Goal: Task Accomplishment & Management: Use online tool/utility

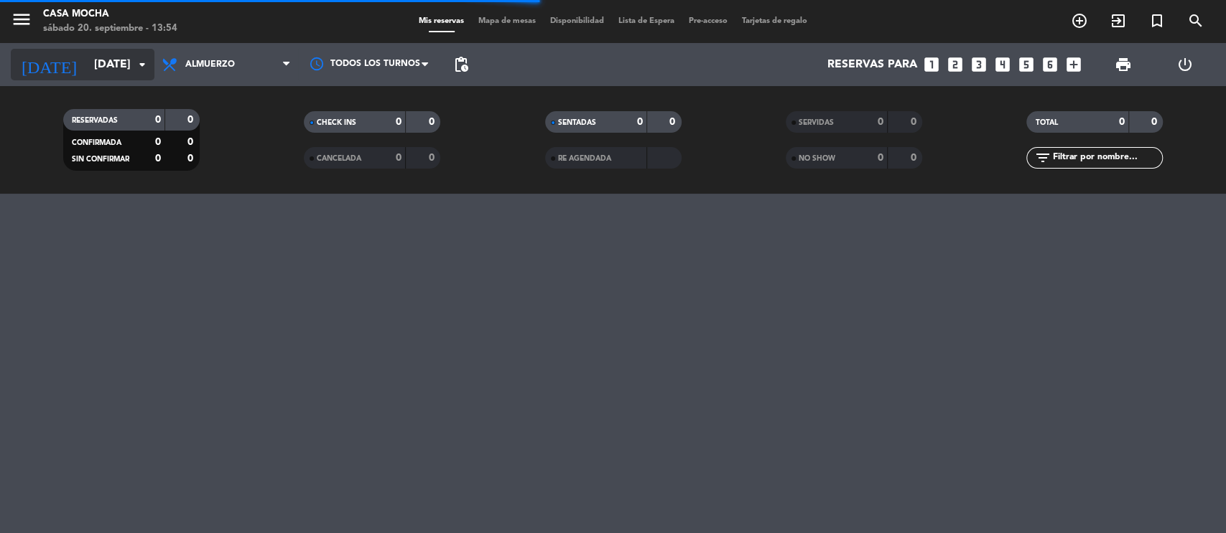
click at [87, 69] on input "[DATE]" at bounding box center [162, 65] width 151 height 28
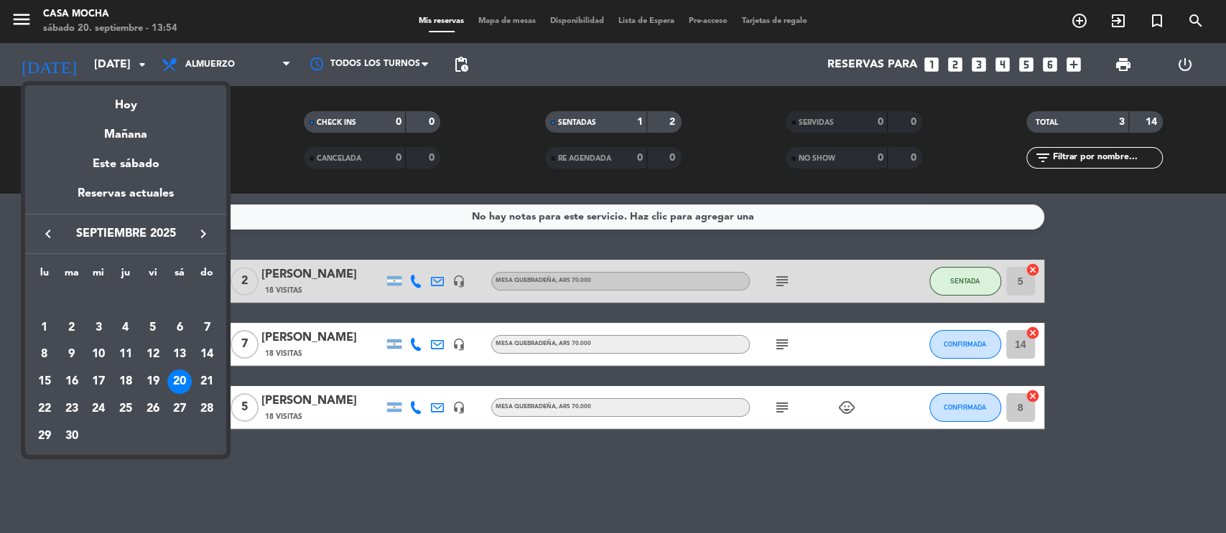
click at [946, 343] on div at bounding box center [613, 266] width 1226 height 533
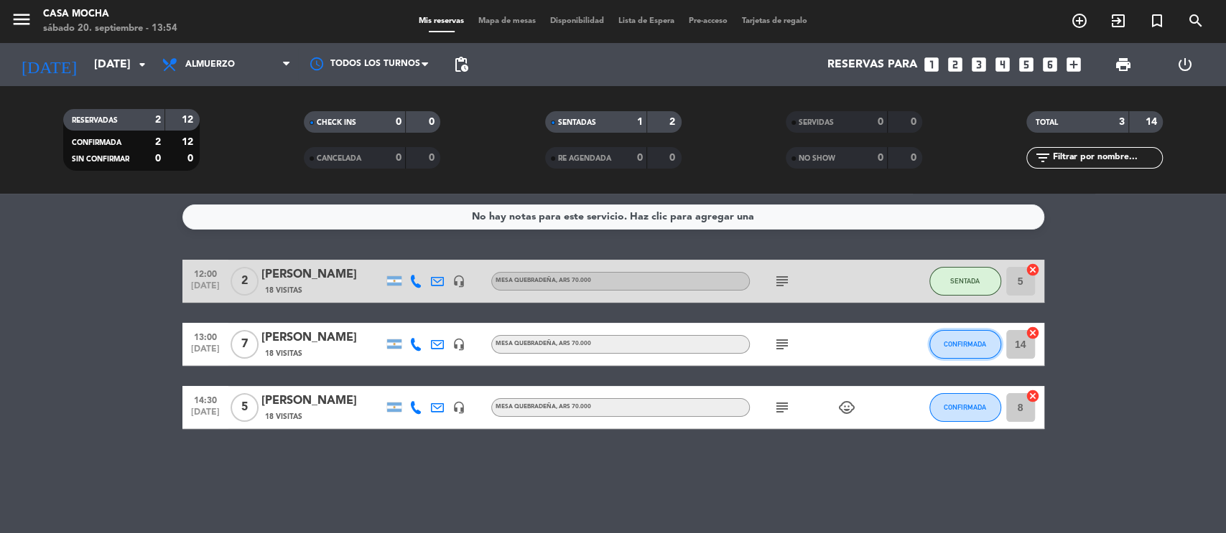
click at [971, 347] on span "CONFIRMADA" at bounding box center [964, 344] width 42 height 8
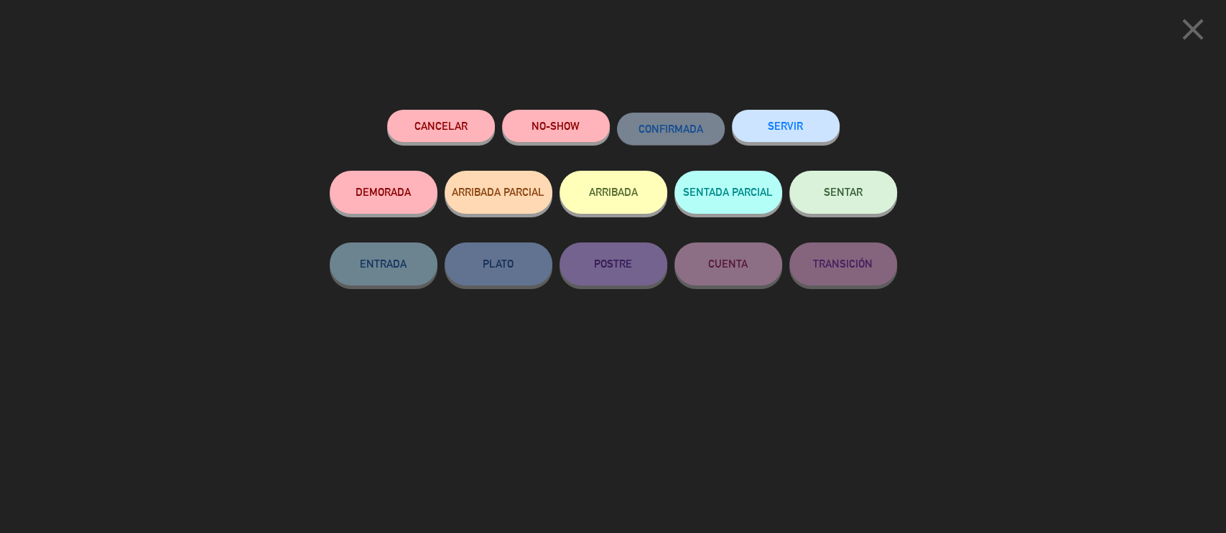
click at [834, 192] on span "SENTAR" at bounding box center [843, 192] width 39 height 12
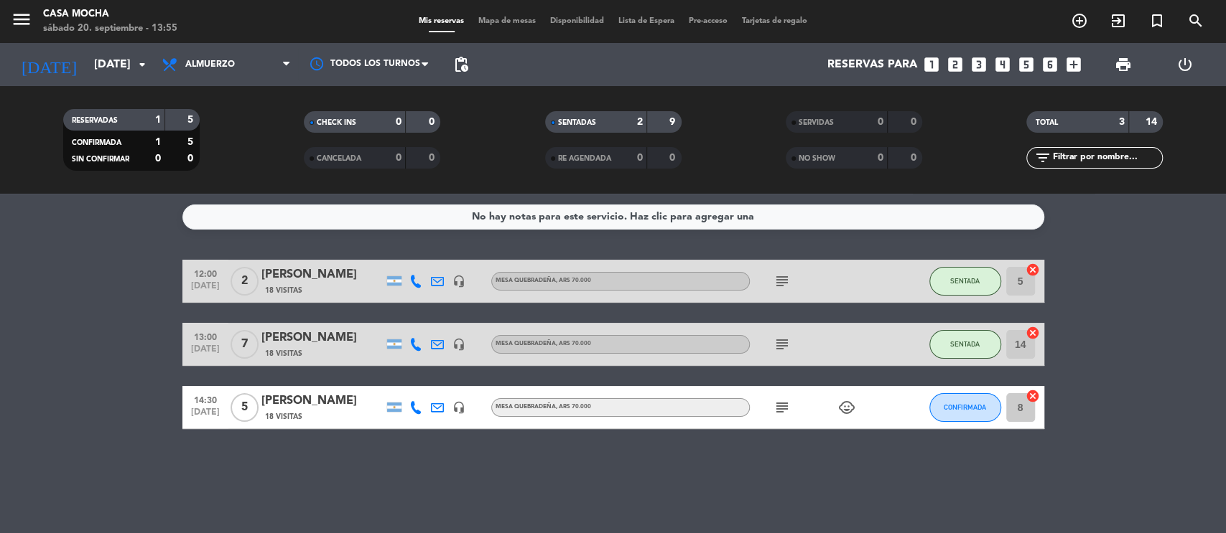
click at [1017, 351] on input "14" at bounding box center [1020, 344] width 29 height 29
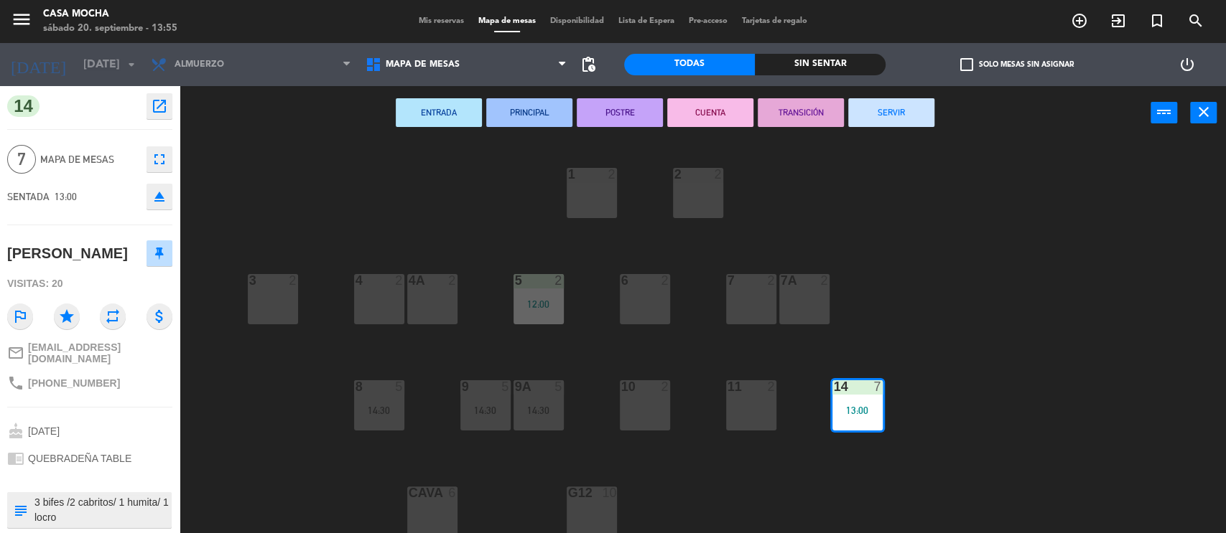
click at [770, 411] on div "11 2" at bounding box center [751, 406] width 50 height 50
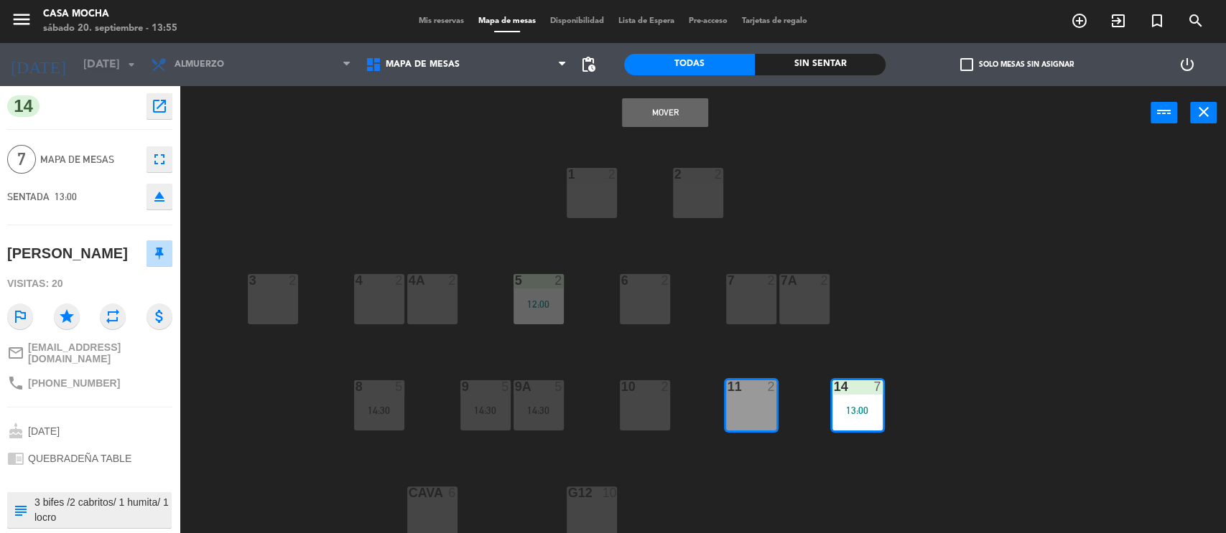
click at [656, 412] on div "10 2" at bounding box center [645, 406] width 50 height 50
click at [742, 295] on div "7 2" at bounding box center [751, 299] width 50 height 50
click at [833, 404] on div "14 7 13:00" at bounding box center [857, 406] width 50 height 50
click at [858, 416] on div "13:00" at bounding box center [857, 411] width 50 height 10
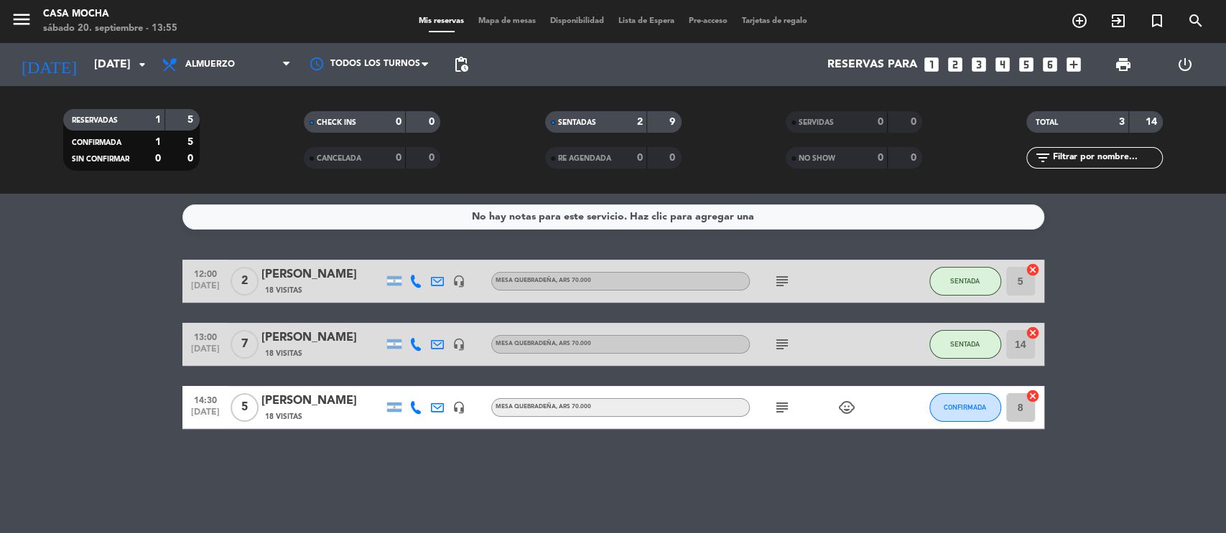
click at [1022, 349] on input "14" at bounding box center [1020, 344] width 29 height 29
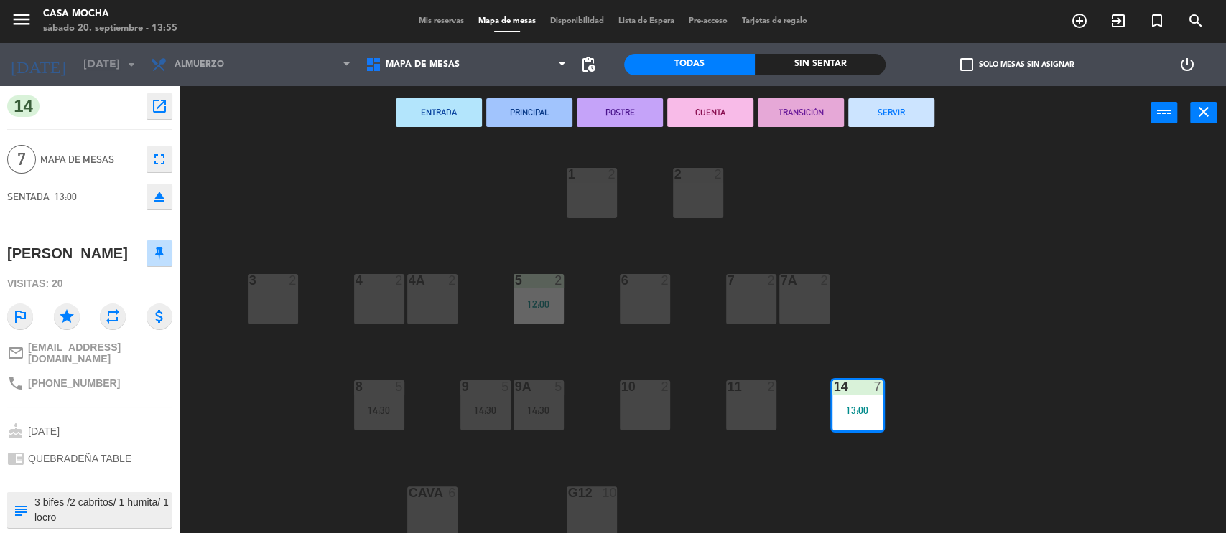
click at [811, 306] on div "7A 2" at bounding box center [804, 299] width 50 height 50
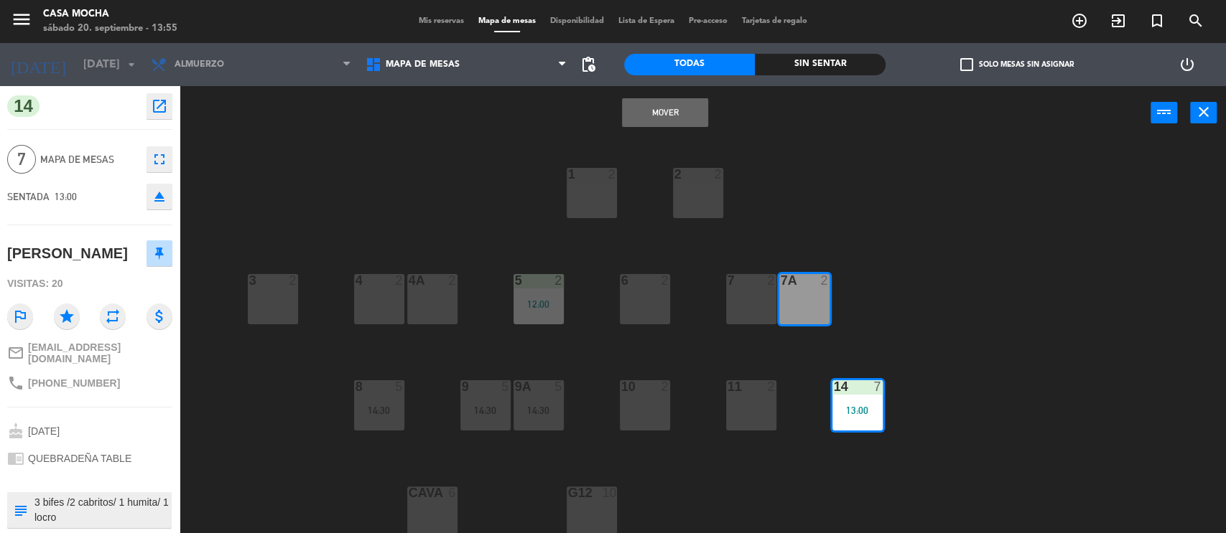
click at [732, 308] on div "7 2" at bounding box center [751, 299] width 50 height 50
click at [686, 106] on button "Mover y Unir" at bounding box center [665, 112] width 86 height 29
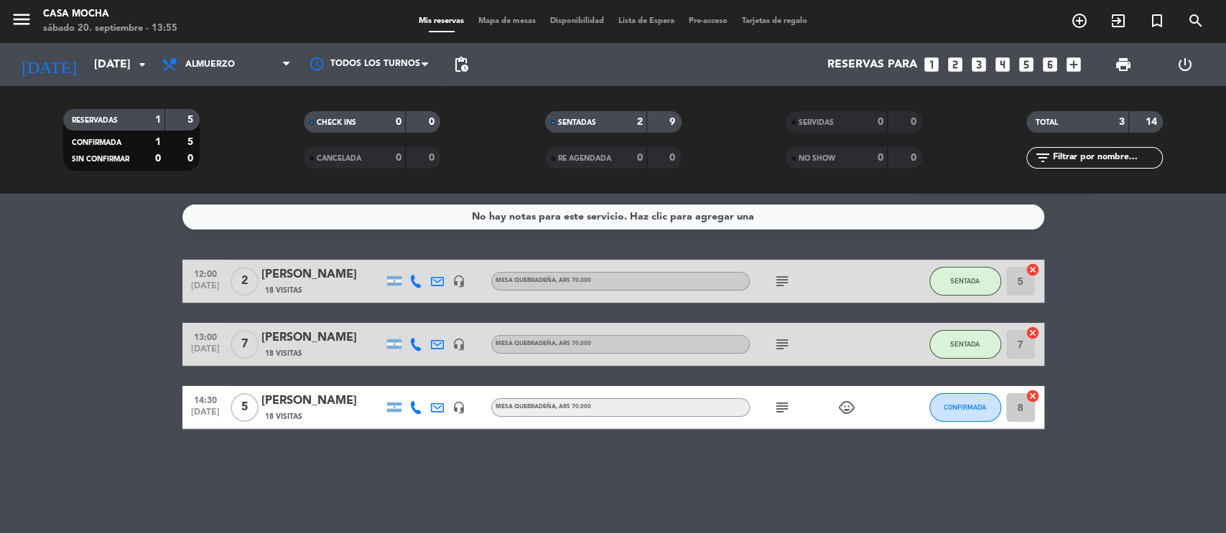
click at [1018, 281] on input "5" at bounding box center [1020, 281] width 29 height 29
click at [1025, 411] on input "8" at bounding box center [1020, 407] width 29 height 29
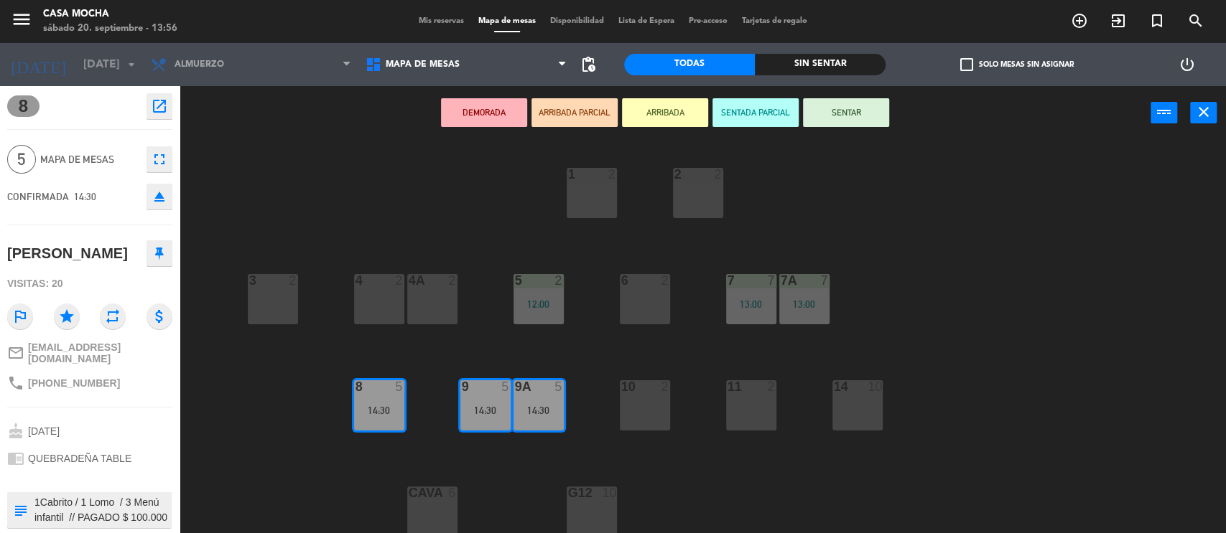
click at [386, 391] on div at bounding box center [379, 387] width 24 height 13
click at [541, 410] on div "14:30" at bounding box center [538, 411] width 50 height 10
click at [1205, 111] on icon "close" at bounding box center [1203, 111] width 17 height 17
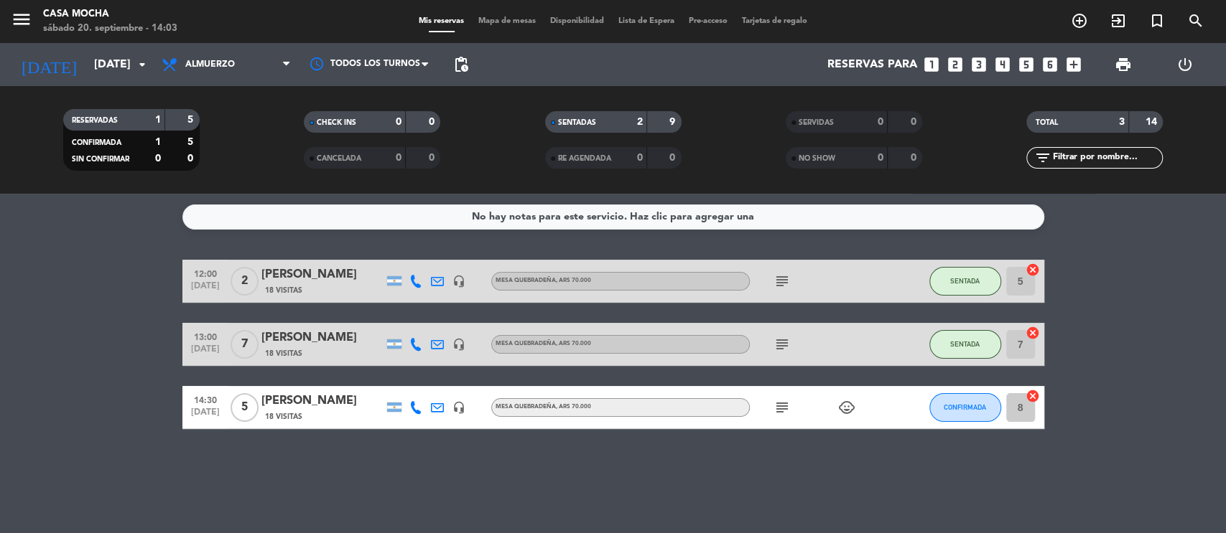
click at [771, 408] on span "subject" at bounding box center [782, 407] width 22 height 17
click at [775, 408] on icon "subject" at bounding box center [781, 407] width 17 height 17
